Goal: Task Accomplishment & Management: Manage account settings

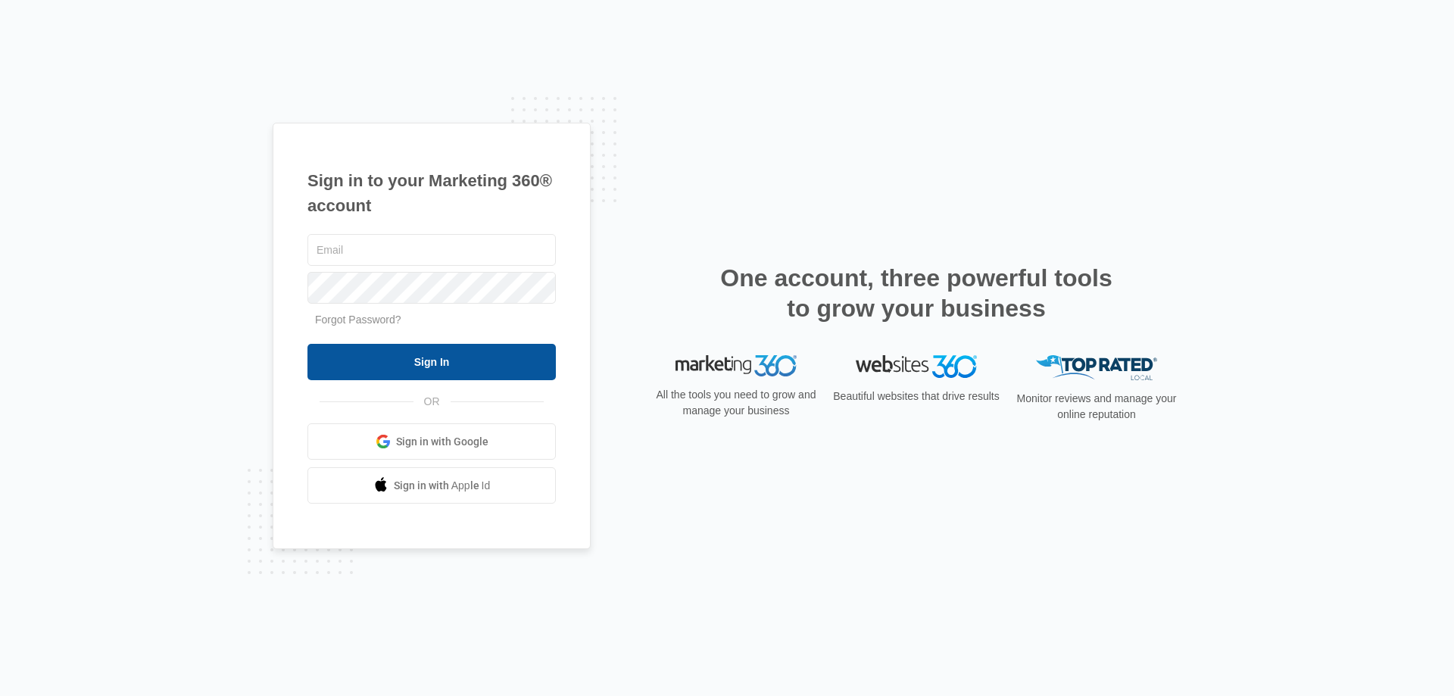
type input "[EMAIL_ADDRESS][DOMAIN_NAME]"
click at [419, 356] on input "Sign In" at bounding box center [431, 362] width 248 height 36
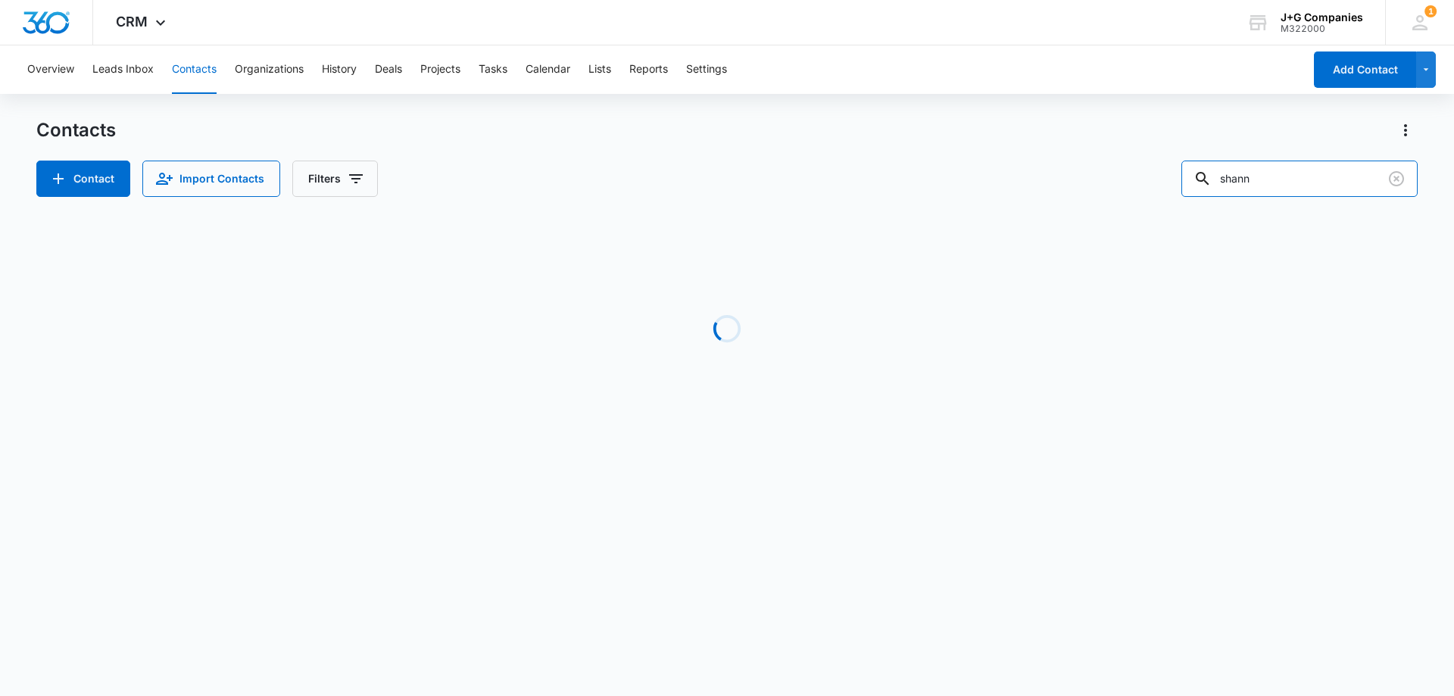
drag, startPoint x: 1286, startPoint y: 181, endPoint x: 1175, endPoint y: 193, distance: 112.0
click at [1175, 193] on div "Contact Import Contacts Filters shann" at bounding box center [726, 179] width 1381 height 36
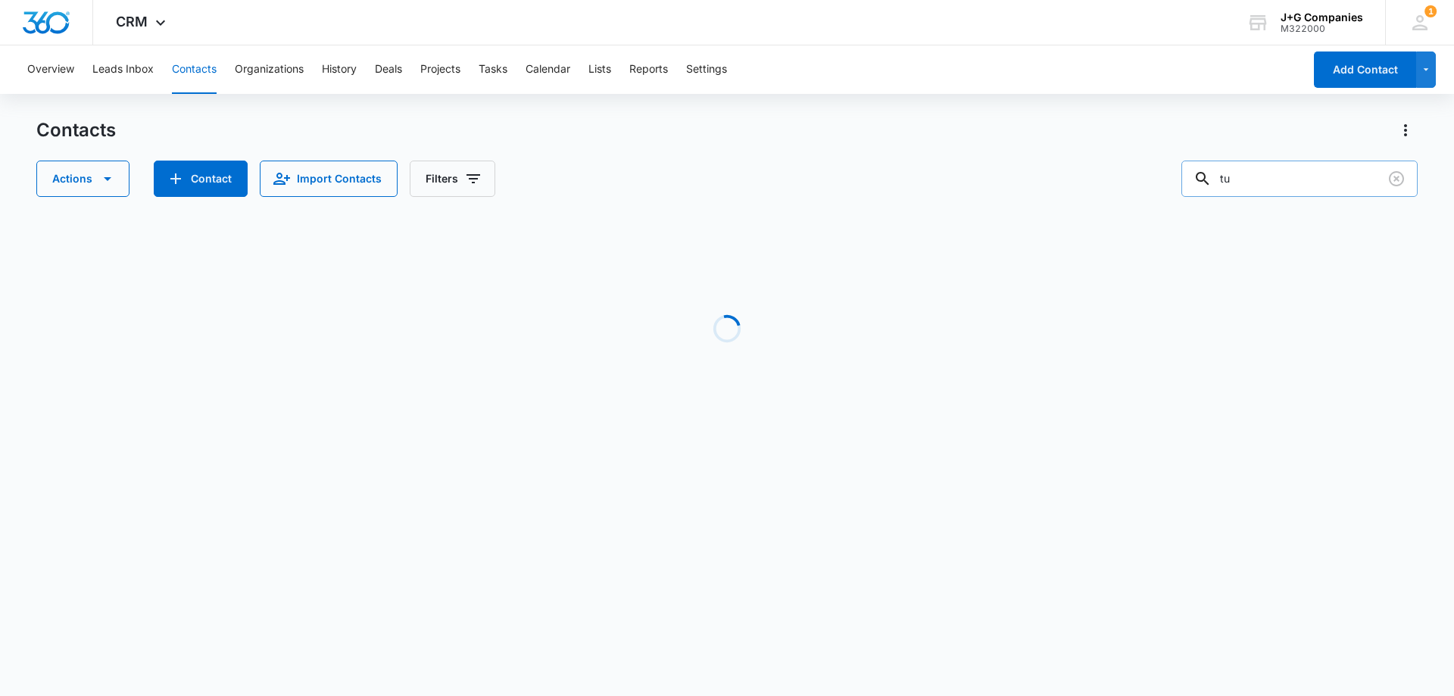
click at [1257, 174] on input "tu" at bounding box center [1299, 179] width 236 height 36
type input "t"
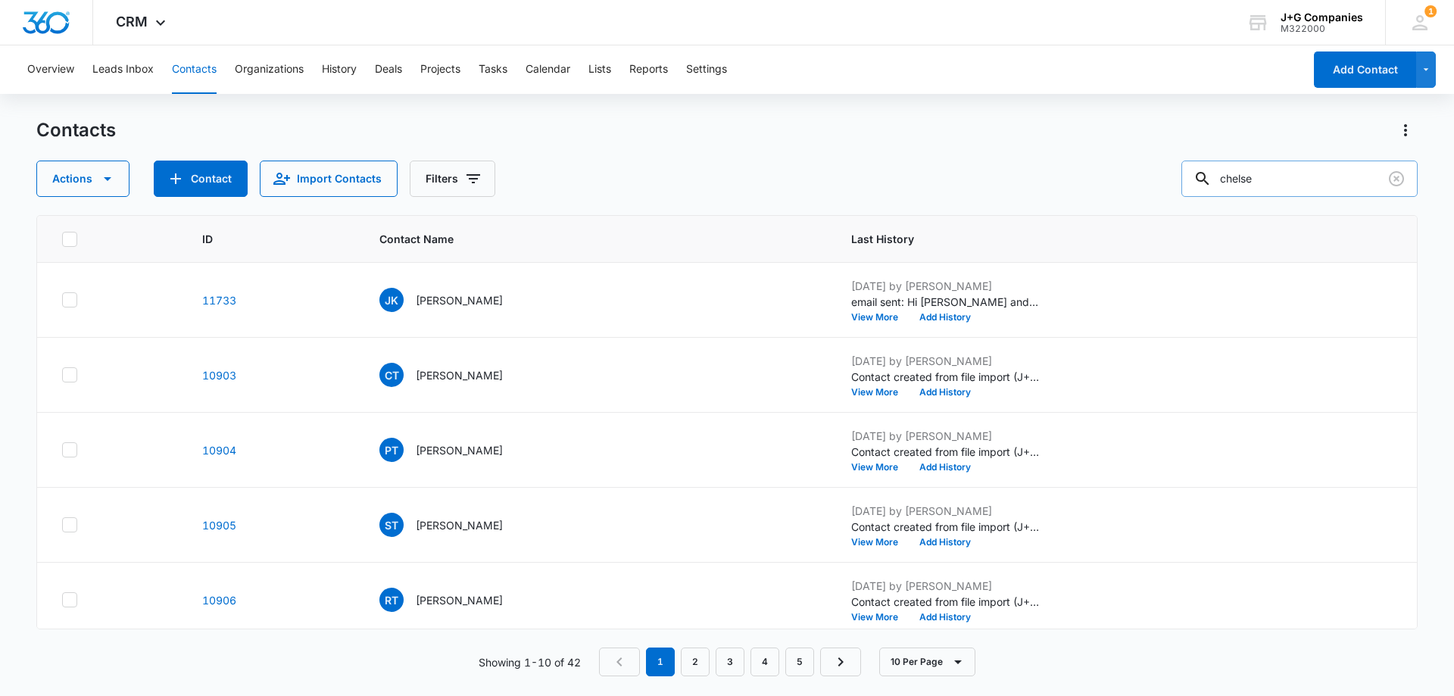
type input "chelse"
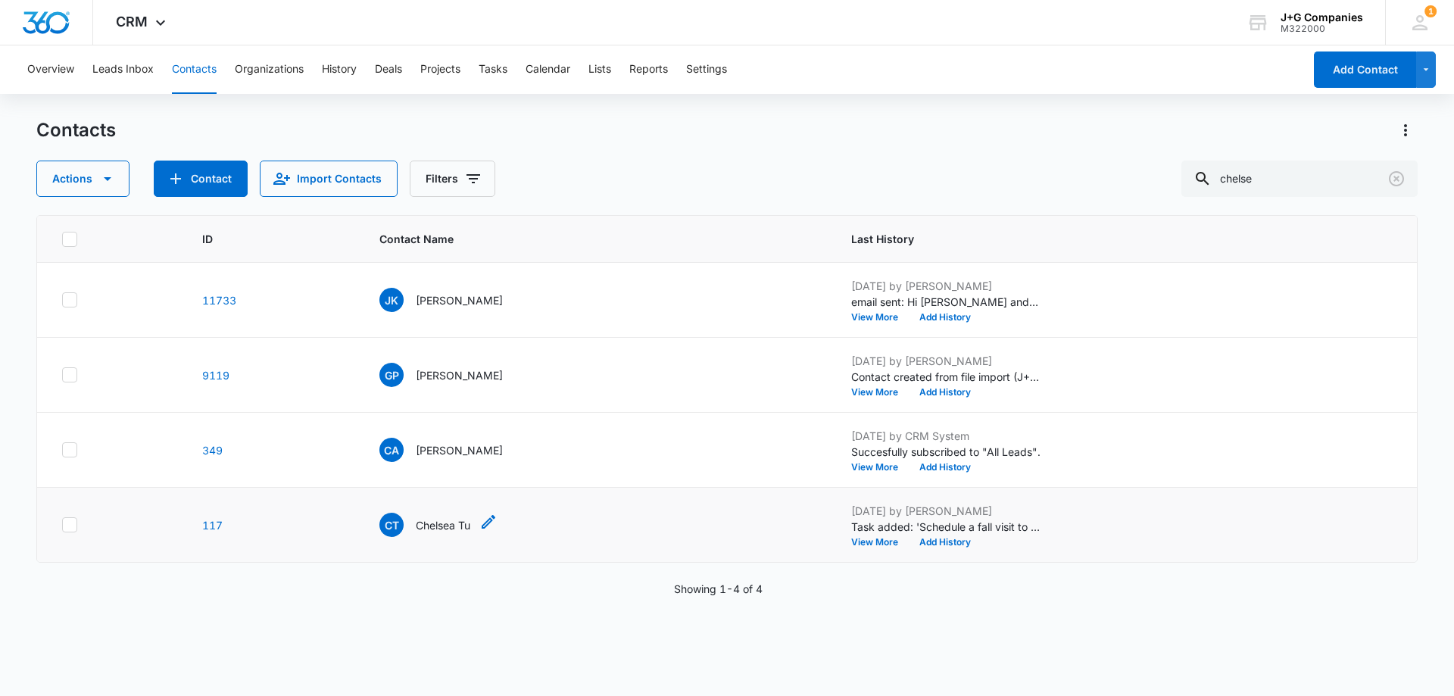
click at [444, 526] on p "Chelsea Tu" at bounding box center [443, 525] width 55 height 16
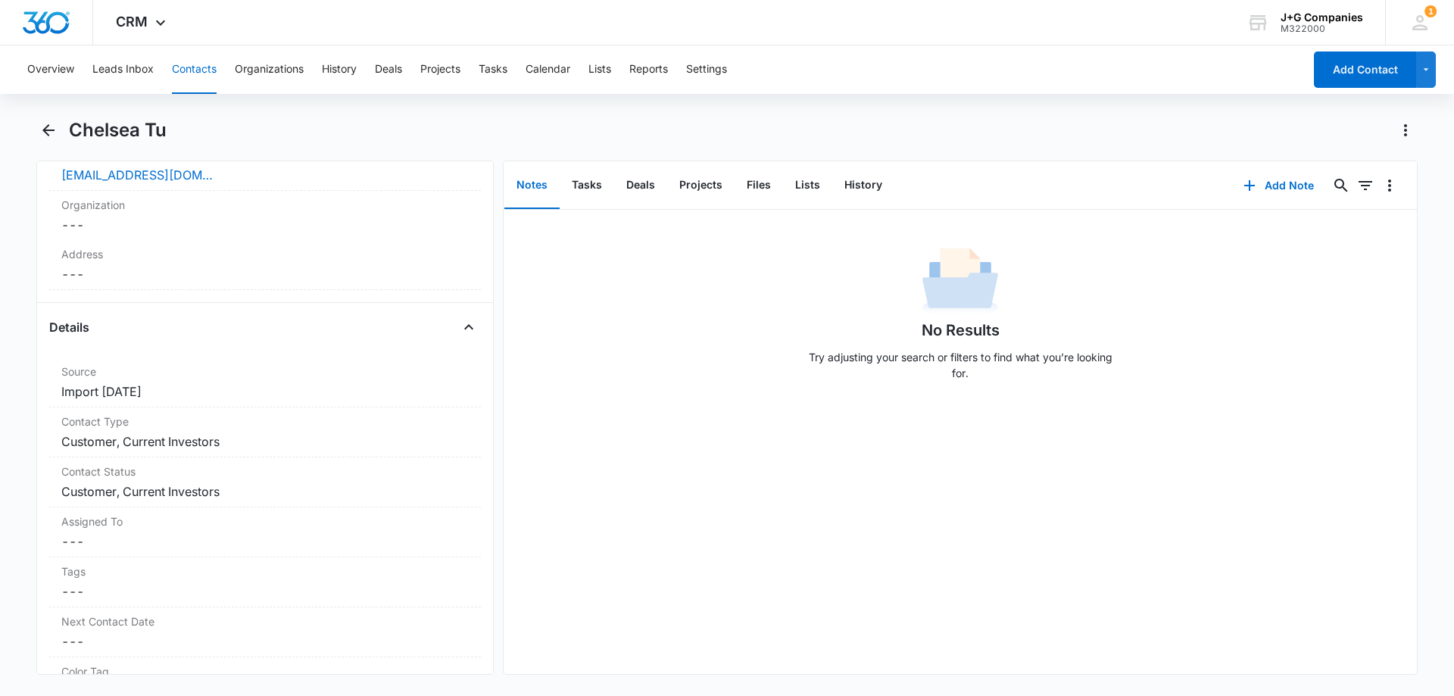
scroll to position [454, 0]
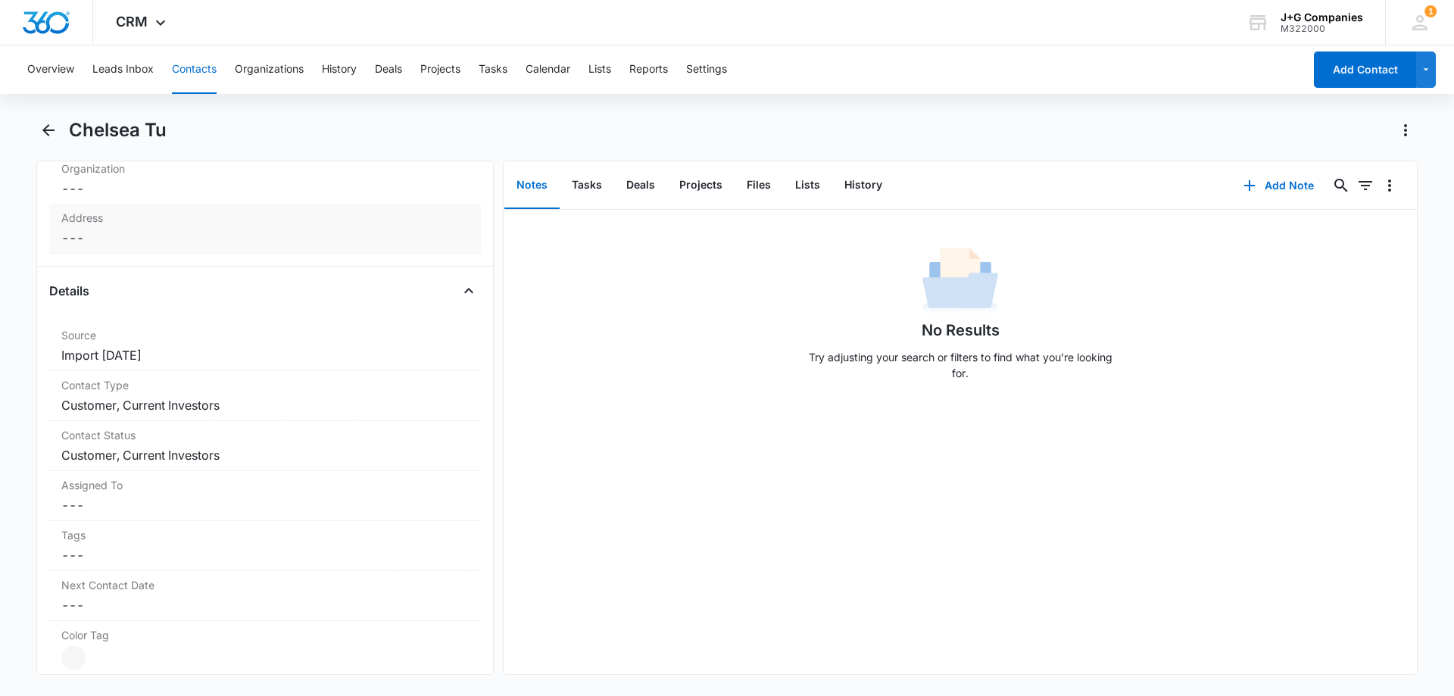
click at [108, 234] on dd "Cancel Save Changes ---" at bounding box center [264, 238] width 407 height 18
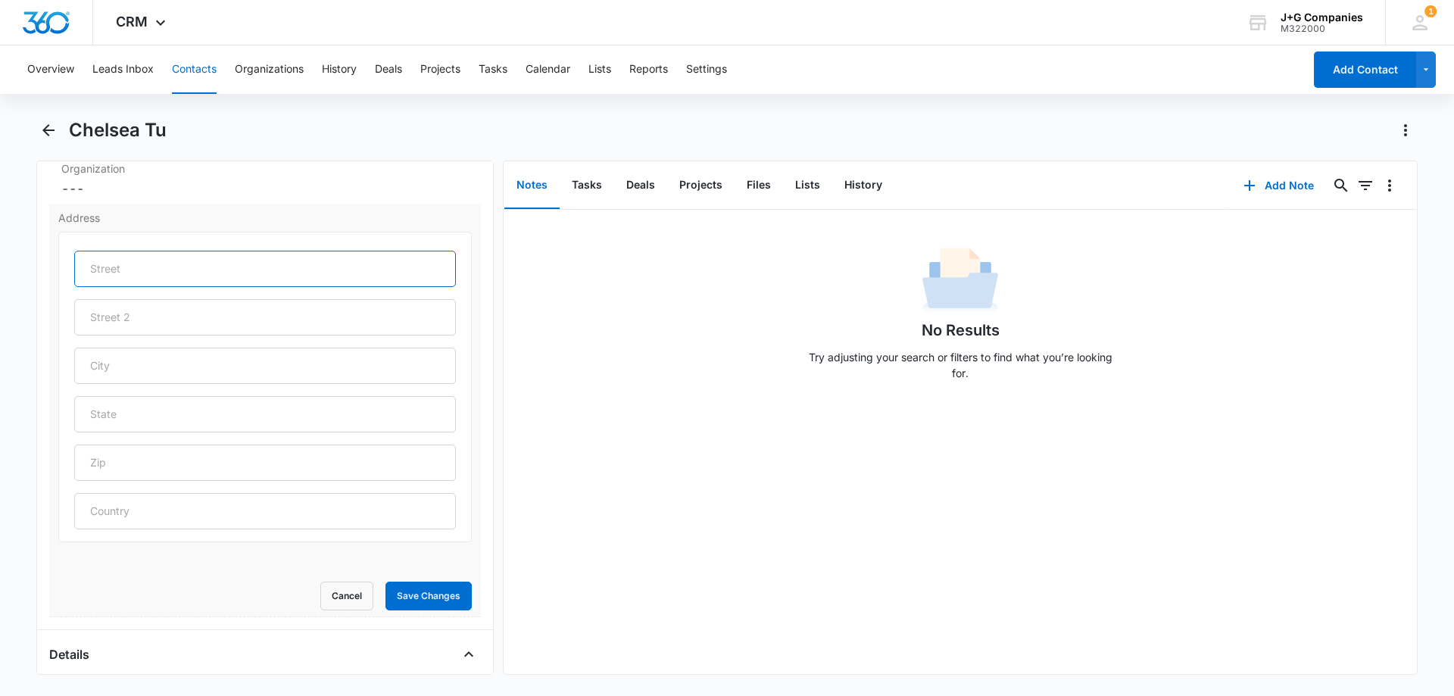
click at [115, 269] on input "text" at bounding box center [265, 269] width 382 height 36
paste input "672 N Baywood Ave, San Jose, CA 95128."
type input "672 N Baywood Ave, San Jose, CA 95128."
paste input "672 N Baywood Ave, San Jose, CA 95128."
type input "672 N Baywood Ave, San Jose, CA 95128."
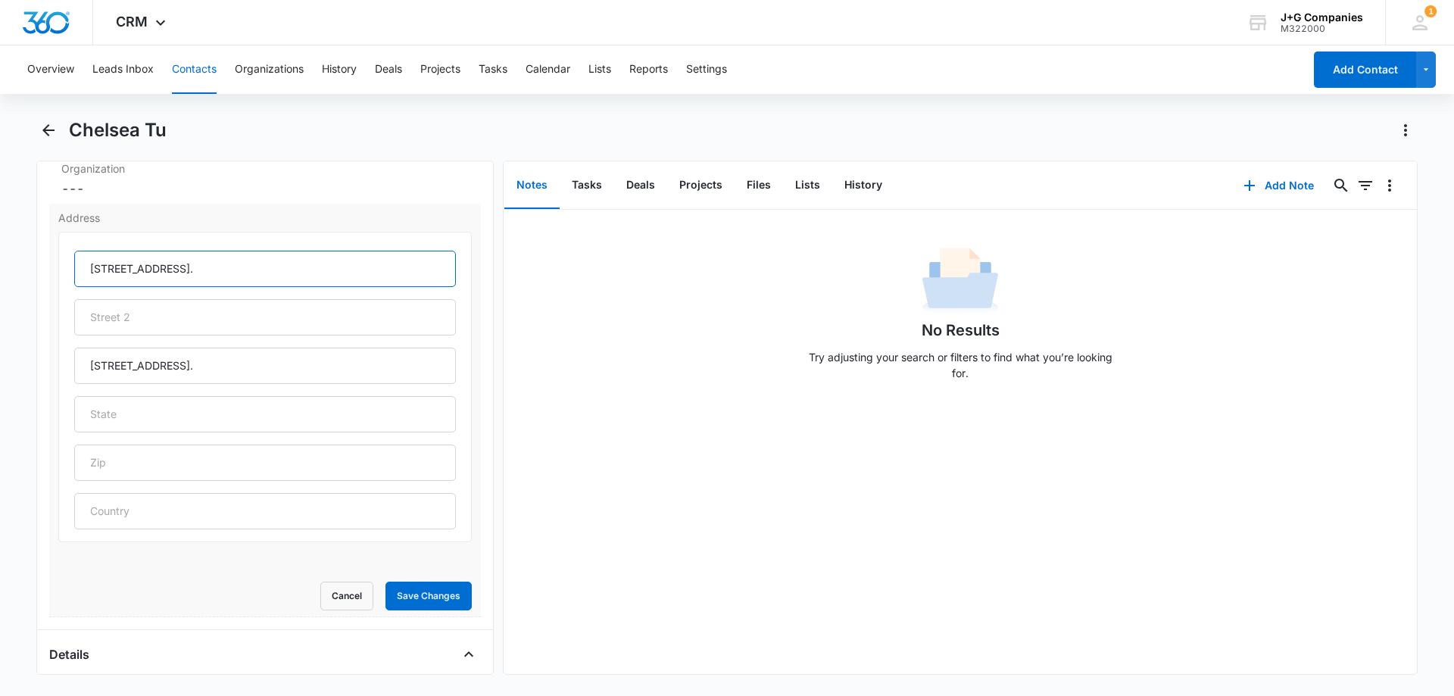
drag, startPoint x: 199, startPoint y: 267, endPoint x: 222, endPoint y: 263, distance: 23.0
click at [201, 266] on input "672 N Baywood Ave, San Jose, CA 95128." at bounding box center [265, 269] width 382 height 36
type input "672 N Baywood Ave"
type input "6"
paste input "672 N Baywood Ave, San Jose, CA 95128."
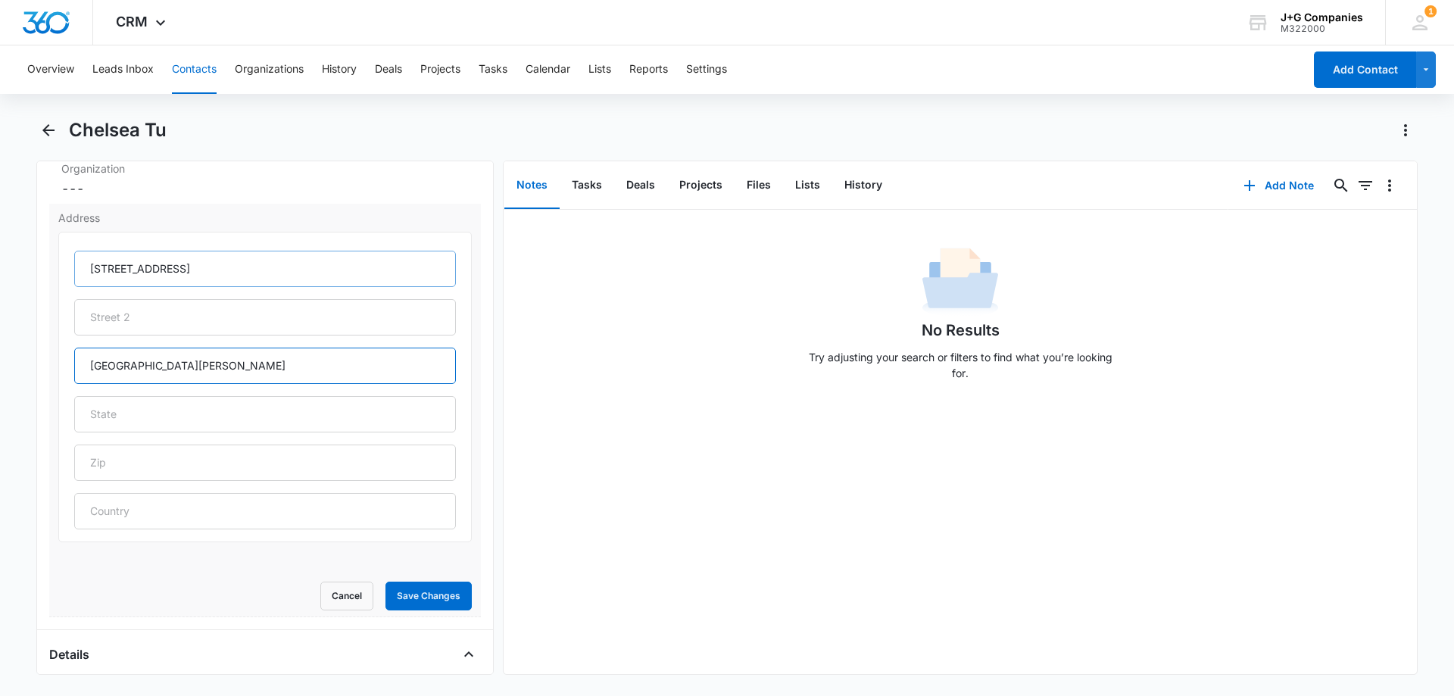
type input "San Jose"
type input "CA"
paste input "672 N Baywood Ave, San Jose, CA 95128."
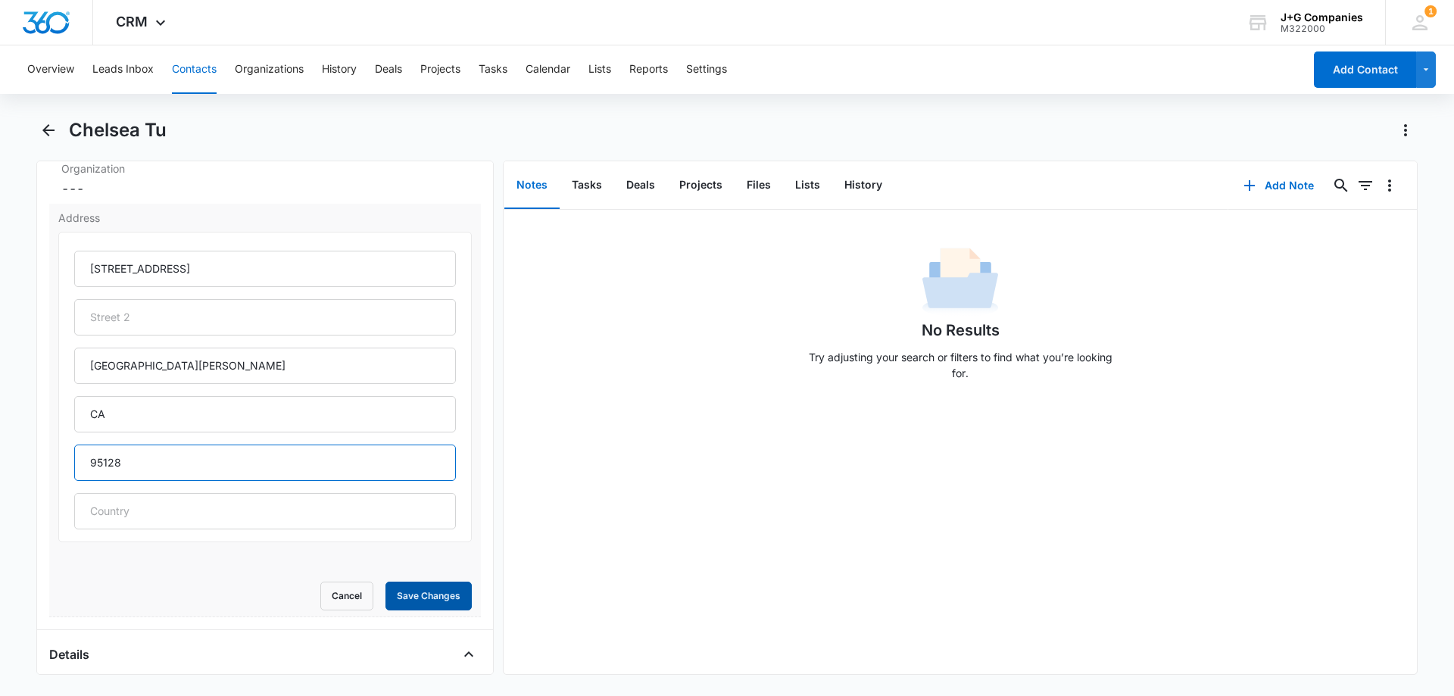
type input "95128"
click at [428, 592] on button "Save Changes" at bounding box center [428, 596] width 86 height 29
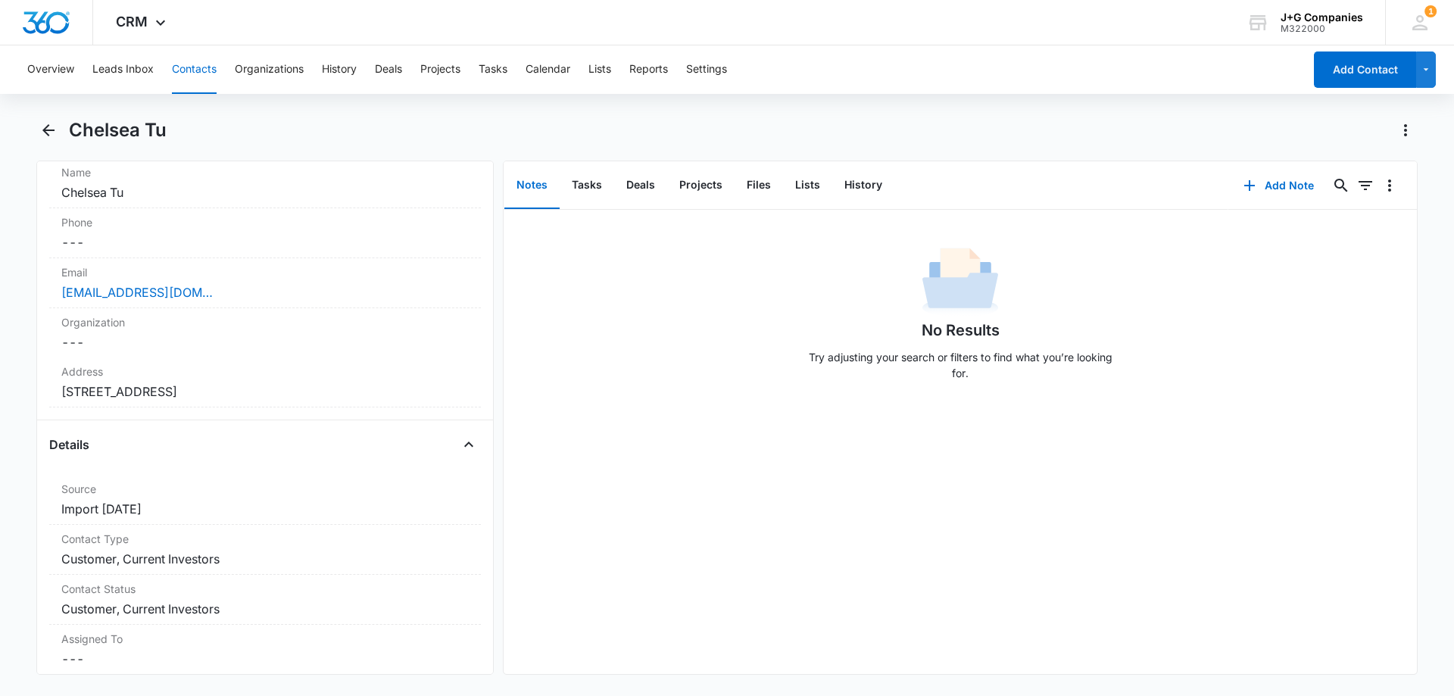
scroll to position [303, 0]
